Goal: Transaction & Acquisition: Register for event/course

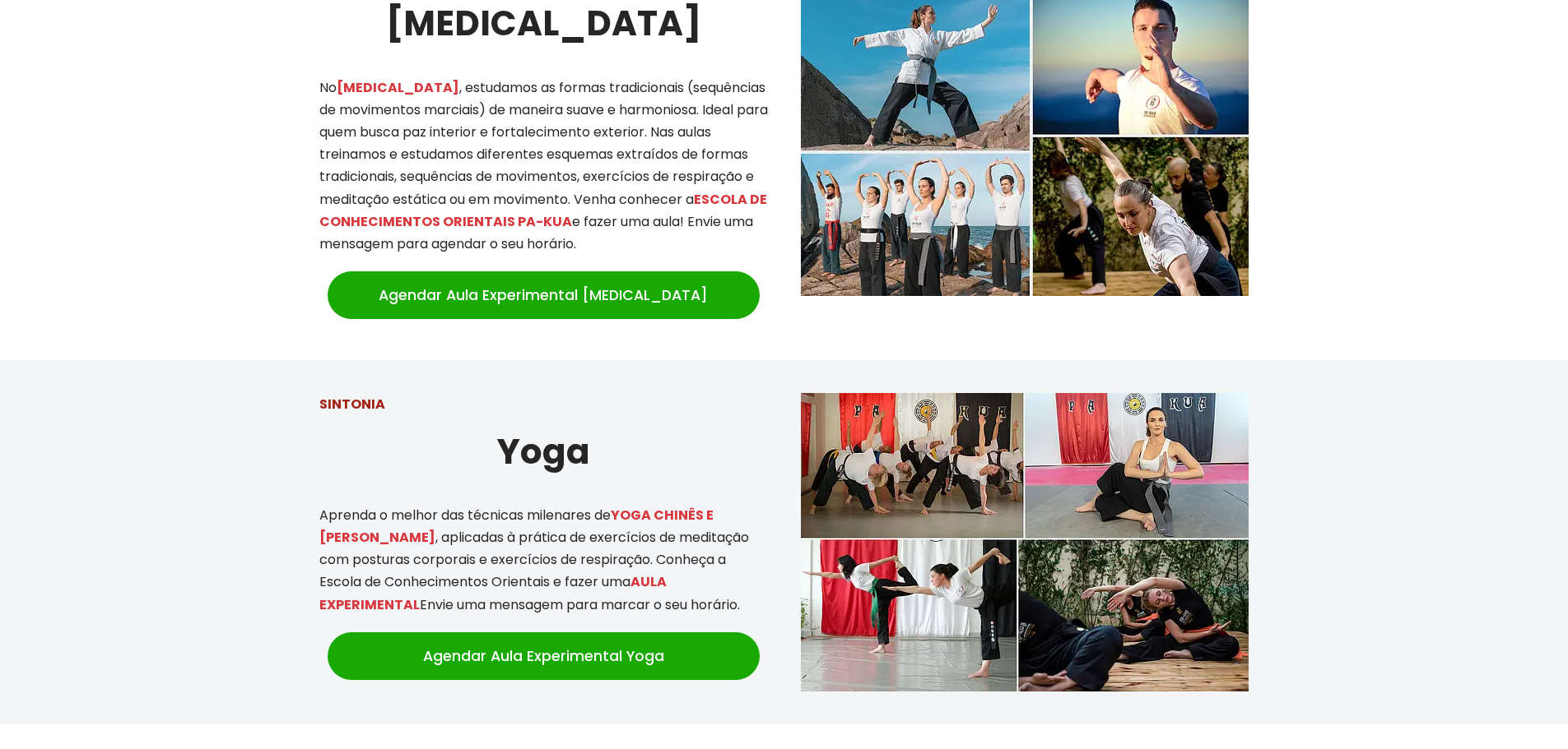
scroll to position [1563, 0]
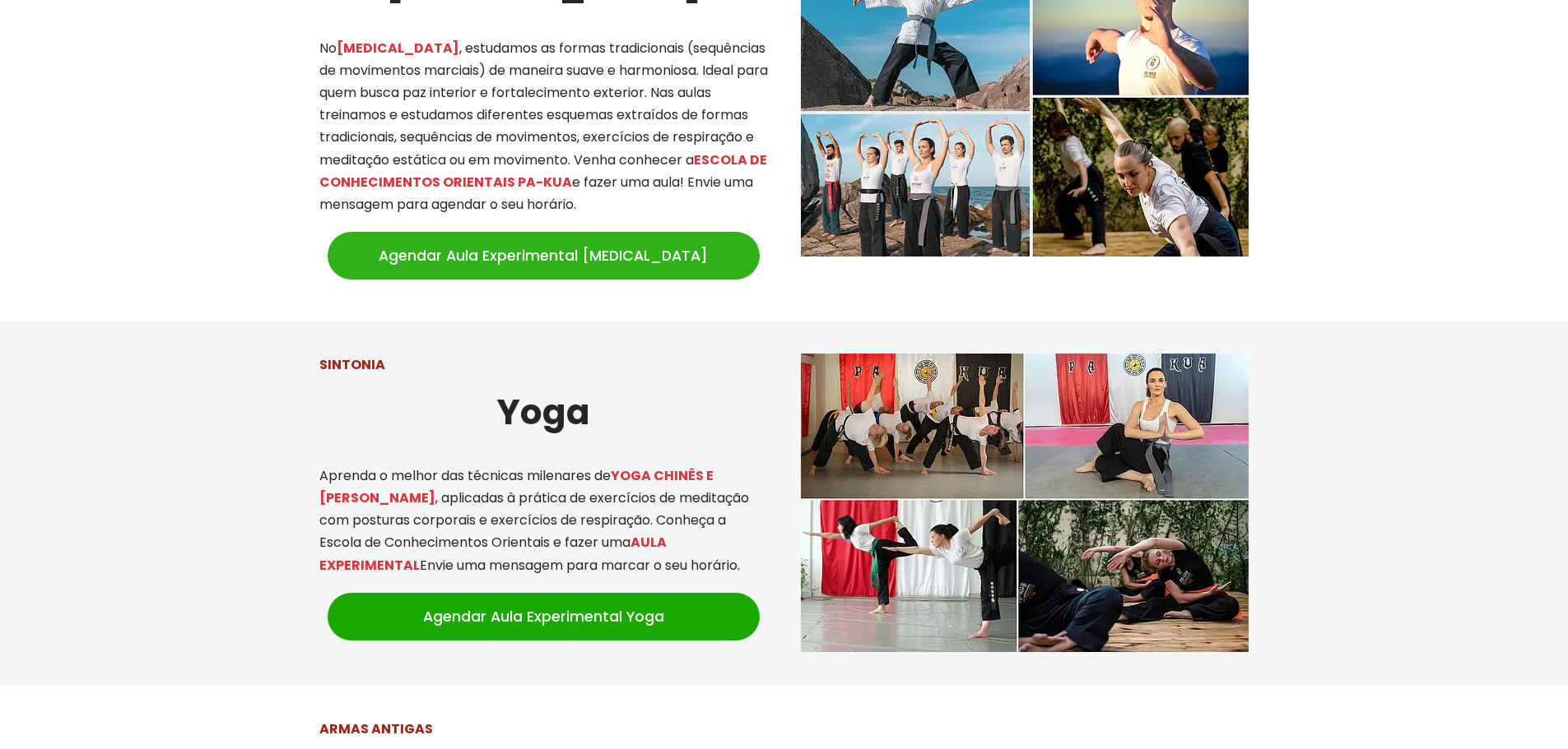
click at [624, 241] on link "Agendar Aula Experimental [MEDICAL_DATA]" at bounding box center [543, 255] width 432 height 48
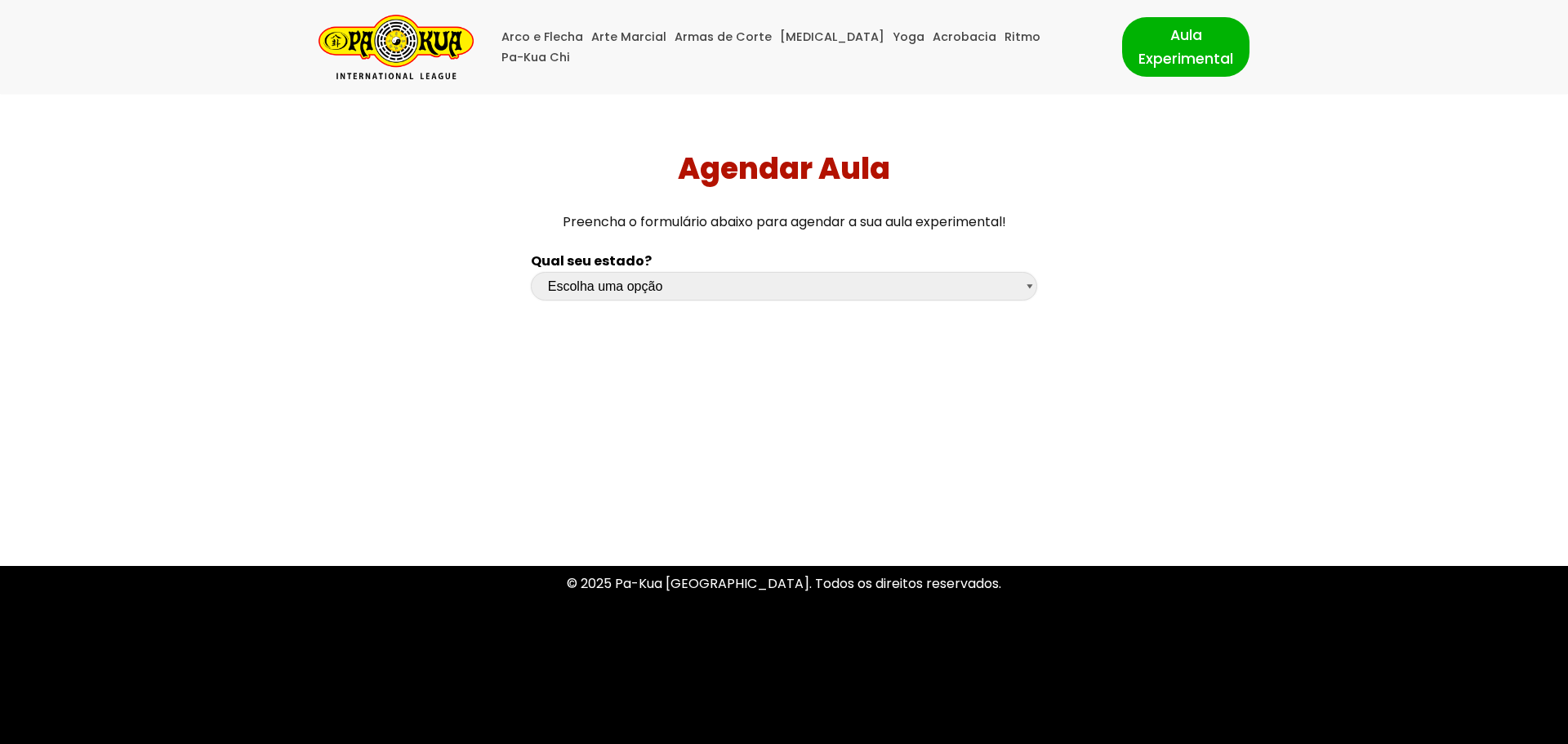
click at [1029, 286] on select "Escolha uma opção [GEOGRAPHIC_DATA] [GEOGRAPHIC_DATA] [GEOGRAPHIC_DATA] [GEOGRA…" at bounding box center [784, 286] width 507 height 29
select select "sc"
click at [531, 272] on select "Escolha uma opção [GEOGRAPHIC_DATA] [GEOGRAPHIC_DATA] [GEOGRAPHIC_DATA] [GEOGRA…" at bounding box center [784, 286] width 507 height 29
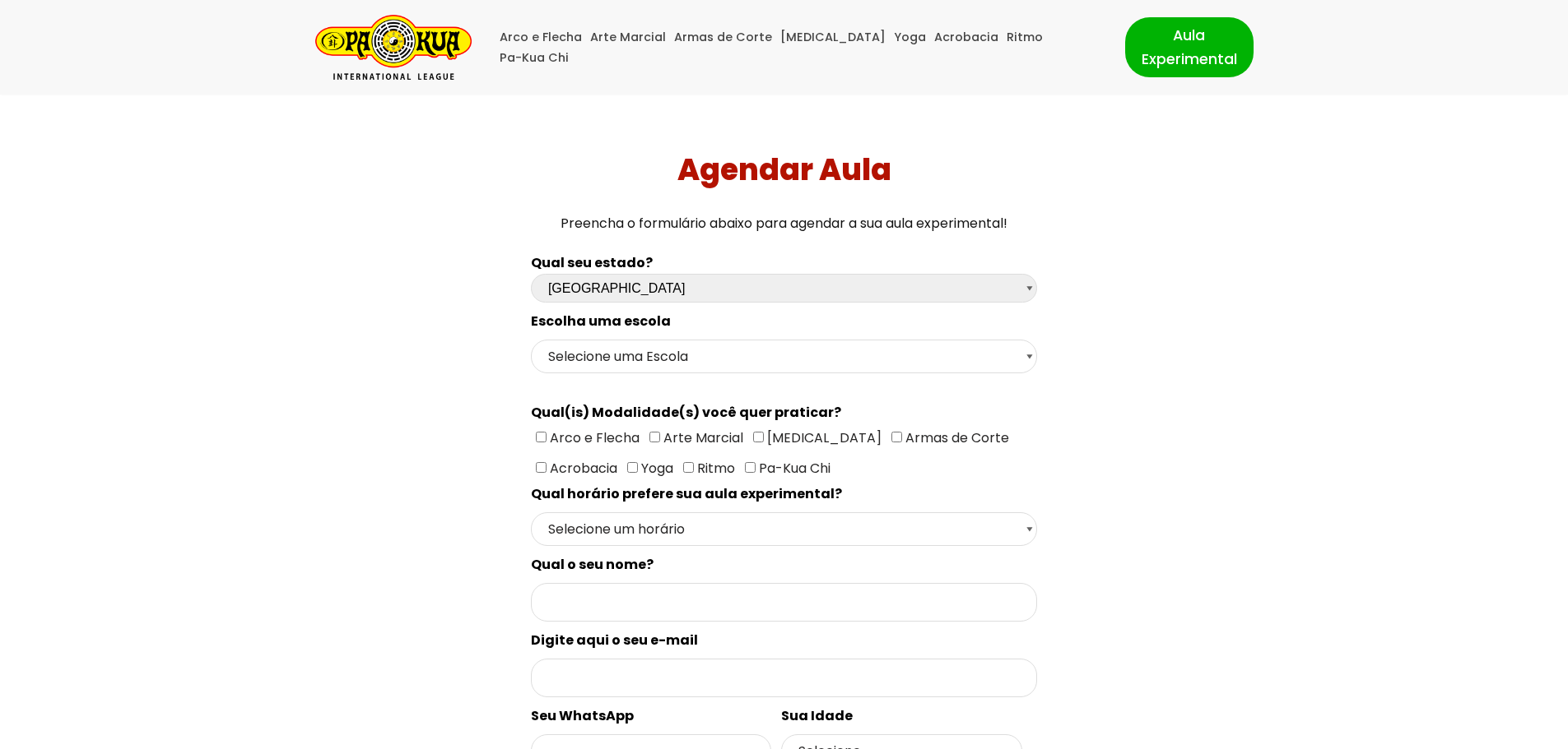
drag, startPoint x: 755, startPoint y: 433, endPoint x: 760, endPoint y: 443, distance: 11.2
click at [755, 432] on input"] "[MEDICAL_DATA]" at bounding box center [758, 437] width 11 height 11
checkbox input"] "true"
